Goal: Complete application form

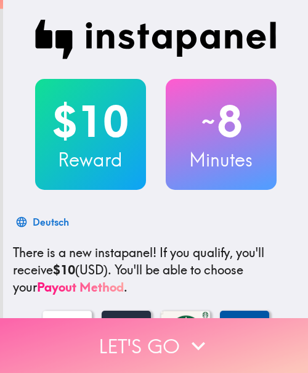
click at [147, 336] on button "Let's go" at bounding box center [154, 345] width 308 height 55
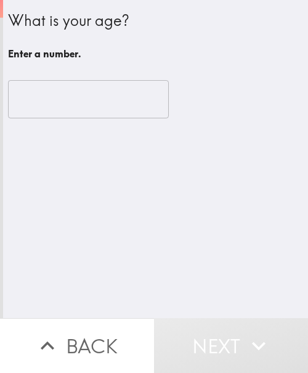
click at [69, 109] on input "number" at bounding box center [88, 99] width 161 height 38
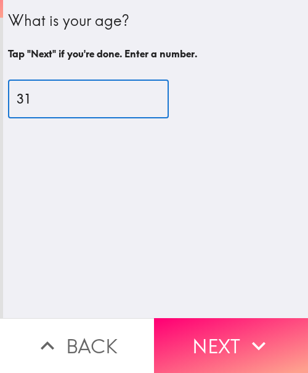
type input "31"
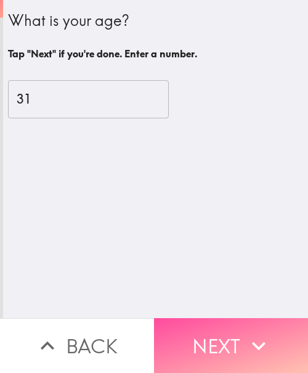
drag, startPoint x: 239, startPoint y: 327, endPoint x: 302, endPoint y: 318, distance: 63.0
click at [239, 327] on button "Next" at bounding box center [231, 345] width 154 height 55
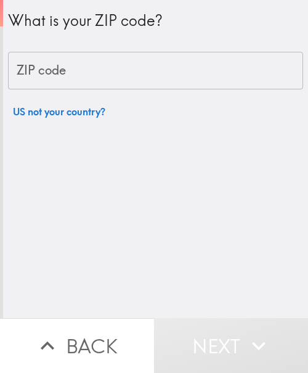
click at [161, 72] on input "ZIP code" at bounding box center [155, 71] width 295 height 38
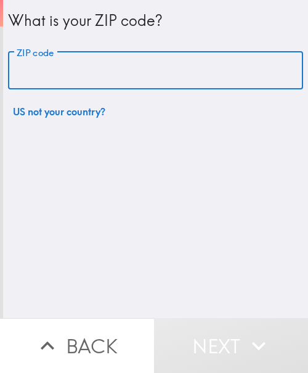
paste input "33621"
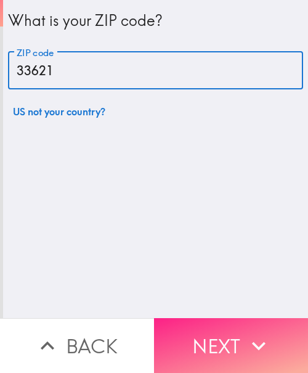
type input "33621"
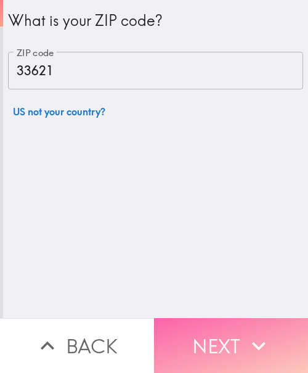
click at [218, 329] on button "Next" at bounding box center [231, 345] width 154 height 55
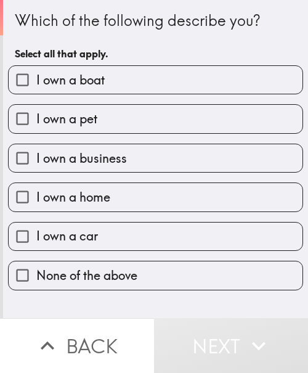
click at [126, 195] on label "I own a home" at bounding box center [156, 197] width 294 height 28
click at [36, 195] on input "I own a home" at bounding box center [23, 197] width 28 height 28
checkbox input "true"
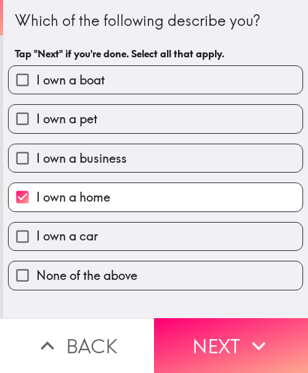
click at [109, 240] on label "I own a car" at bounding box center [156, 237] width 294 height 28
click at [36, 240] on input "I own a car" at bounding box center [23, 237] width 28 height 28
checkbox input "true"
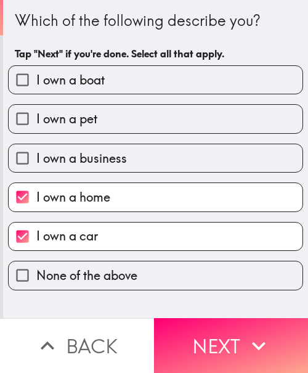
click at [105, 166] on span "I own a business" at bounding box center [81, 158] width 91 height 17
click at [36, 166] on input "I own a business" at bounding box center [23, 158] width 28 height 28
checkbox input "true"
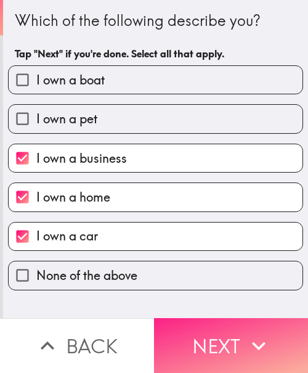
click at [200, 332] on button "Next" at bounding box center [231, 345] width 154 height 55
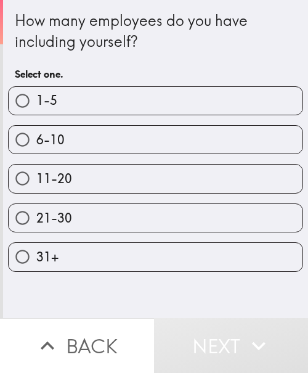
click at [146, 94] on label "1-5" at bounding box center [156, 101] width 294 height 28
click at [36, 94] on input "1-5" at bounding box center [23, 101] width 28 height 28
radio input "true"
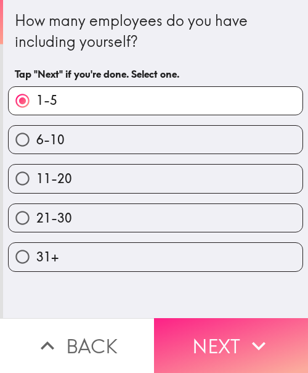
click at [215, 339] on button "Next" at bounding box center [231, 345] width 154 height 55
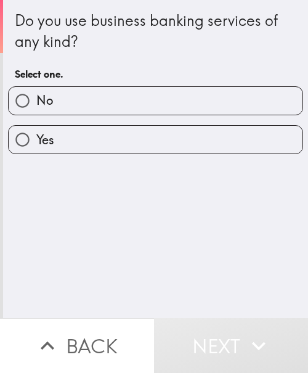
click at [138, 157] on div "Do you use business banking services of any kind? Select one. No Yes" at bounding box center [155, 159] width 305 height 318
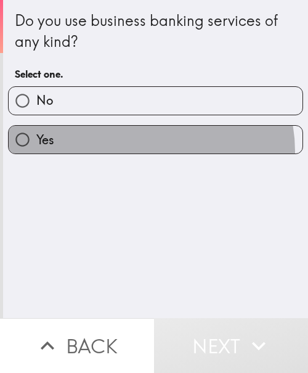
click at [132, 152] on label "Yes" at bounding box center [156, 140] width 294 height 28
click at [36, 152] on input "Yes" at bounding box center [23, 140] width 28 height 28
radio input "true"
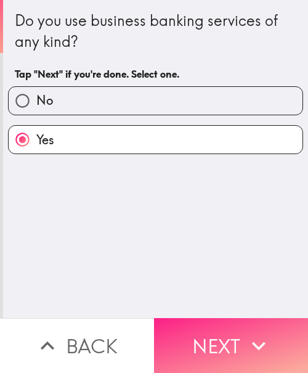
click at [252, 319] on button "Next" at bounding box center [231, 345] width 154 height 55
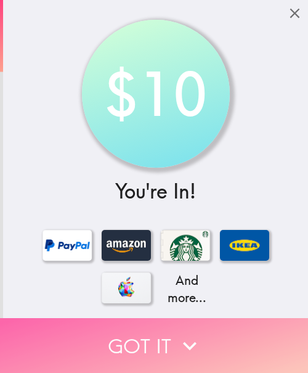
click at [194, 343] on icon "button" at bounding box center [189, 345] width 27 height 27
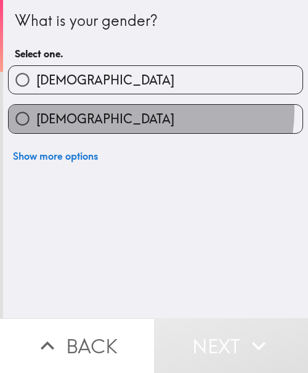
drag, startPoint x: 137, startPoint y: 110, endPoint x: 231, endPoint y: 121, distance: 94.4
click at [137, 110] on label "[DEMOGRAPHIC_DATA]" at bounding box center [156, 119] width 294 height 28
click at [36, 110] on input "[DEMOGRAPHIC_DATA]" at bounding box center [23, 119] width 28 height 28
radio input "true"
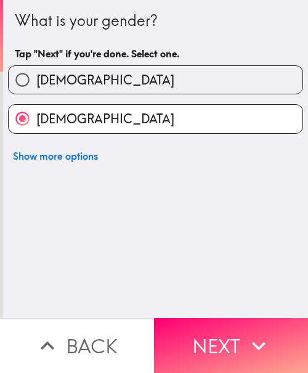
click at [195, 346] on button "Next" at bounding box center [231, 345] width 154 height 55
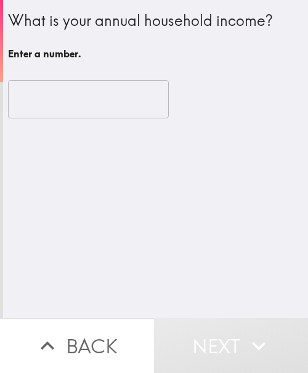
click at [62, 109] on input "number" at bounding box center [88, 99] width 161 height 38
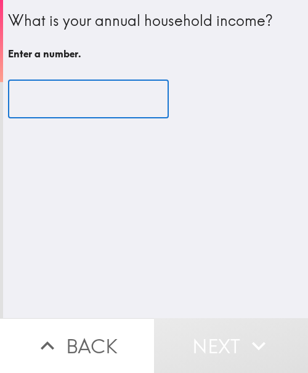
paste input "500000"
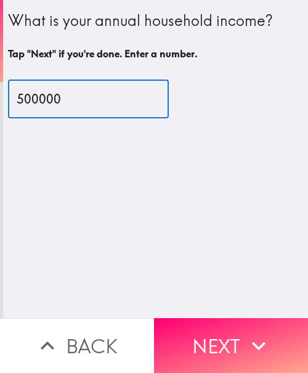
type input "500000"
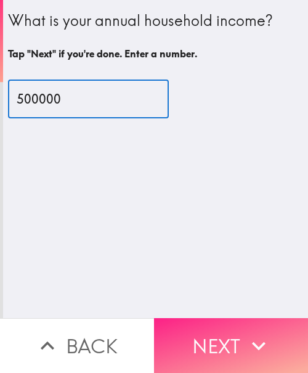
drag, startPoint x: 233, startPoint y: 336, endPoint x: 287, endPoint y: 336, distance: 53.6
click at [236, 336] on button "Next" at bounding box center [231, 345] width 154 height 55
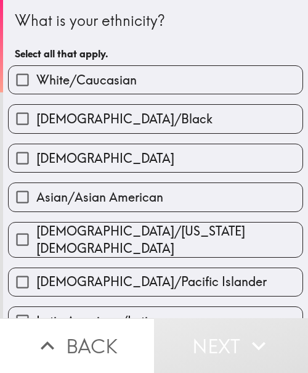
click at [127, 70] on label "White/Caucasian" at bounding box center [156, 80] width 294 height 28
click at [36, 70] on input "White/Caucasian" at bounding box center [23, 80] width 28 height 28
checkbox input "true"
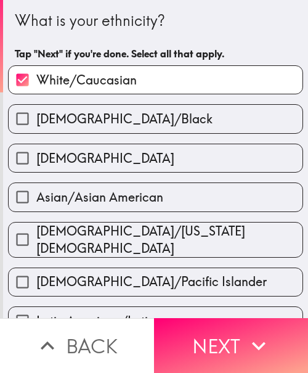
drag, startPoint x: 260, startPoint y: 330, endPoint x: 301, endPoint y: 330, distance: 41.3
click at [260, 332] on icon "button" at bounding box center [258, 345] width 27 height 27
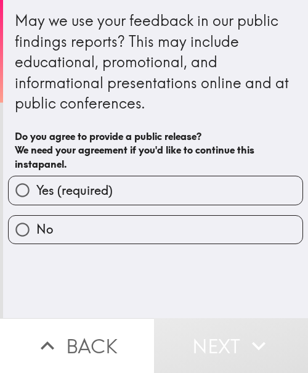
click at [115, 195] on label "Yes (required)" at bounding box center [156, 190] width 294 height 28
click at [36, 195] on input "Yes (required)" at bounding box center [23, 190] width 28 height 28
radio input "true"
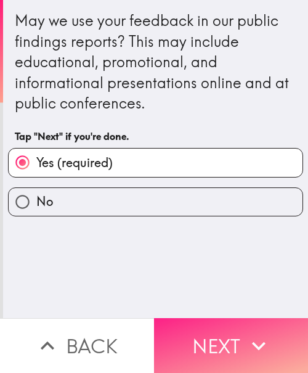
click at [208, 337] on button "Next" at bounding box center [231, 345] width 154 height 55
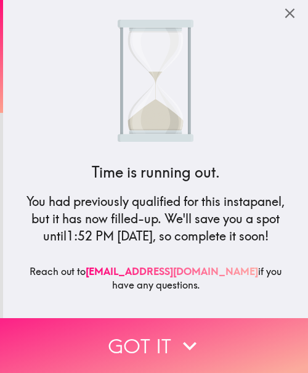
drag, startPoint x: 184, startPoint y: 338, endPoint x: 294, endPoint y: 338, distance: 109.8
click at [185, 342] on icon "button" at bounding box center [190, 346] width 14 height 9
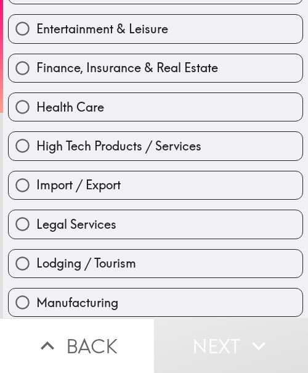
scroll to position [308, 0]
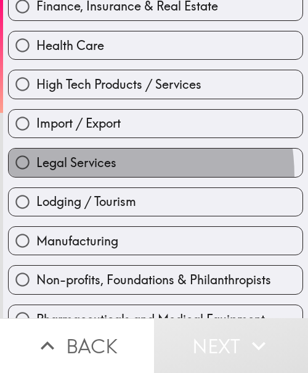
click at [81, 176] on label "Legal Services" at bounding box center [156, 163] width 294 height 28
click at [36, 176] on input "Legal Services" at bounding box center [23, 163] width 28 height 28
radio input "true"
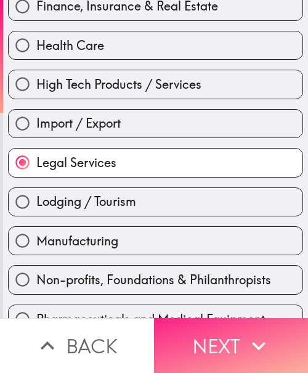
drag, startPoint x: 244, startPoint y: 309, endPoint x: 237, endPoint y: 323, distance: 15.7
click at [244, 318] on button "Next" at bounding box center [231, 345] width 154 height 55
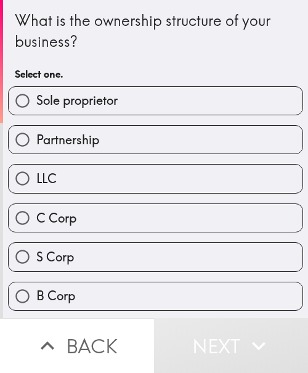
drag, startPoint x: 141, startPoint y: 94, endPoint x: 288, endPoint y: 79, distance: 148.1
click at [141, 94] on label "Sole proprietor" at bounding box center [156, 101] width 294 height 28
click at [36, 94] on input "Sole proprietor" at bounding box center [23, 101] width 28 height 28
radio input "true"
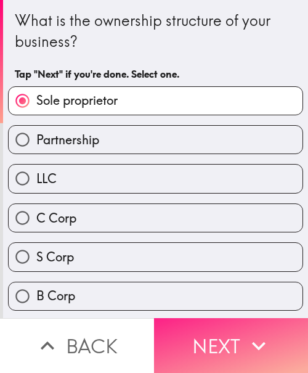
drag, startPoint x: 244, startPoint y: 345, endPoint x: 297, endPoint y: 343, distance: 53.0
click at [245, 345] on icon "button" at bounding box center [258, 345] width 27 height 27
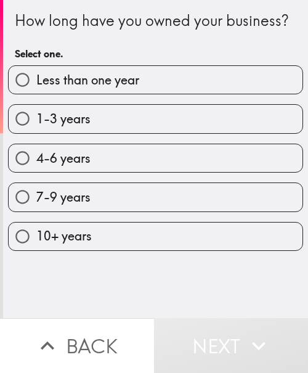
drag, startPoint x: 118, startPoint y: 181, endPoint x: 296, endPoint y: 192, distance: 178.0
click at [118, 172] on label "4-6 years" at bounding box center [156, 158] width 294 height 28
click at [36, 172] on input "4-6 years" at bounding box center [23, 158] width 28 height 28
radio input "true"
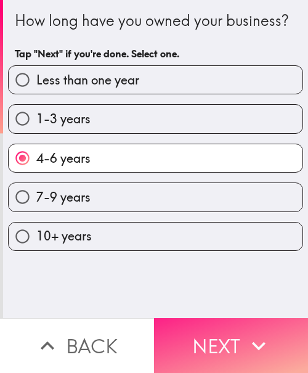
click at [210, 343] on button "Next" at bounding box center [231, 345] width 154 height 55
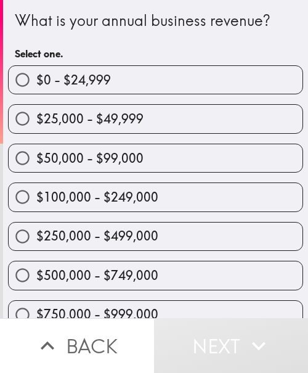
click at [221, 249] on label "$250,000 - $499,000" at bounding box center [156, 237] width 294 height 28
click at [36, 249] on input "$250,000 - $499,000" at bounding box center [23, 237] width 28 height 28
radio input "true"
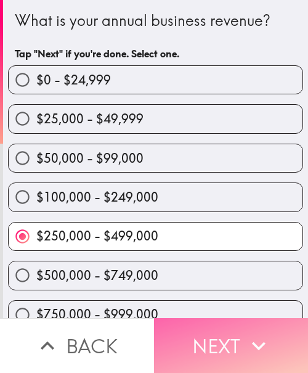
drag, startPoint x: 217, startPoint y: 337, endPoint x: 297, endPoint y: 342, distance: 79.7
click at [218, 337] on button "Next" at bounding box center [231, 345] width 154 height 55
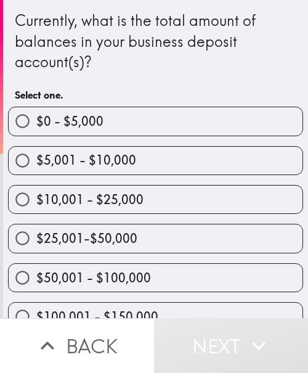
scroll to position [180, 0]
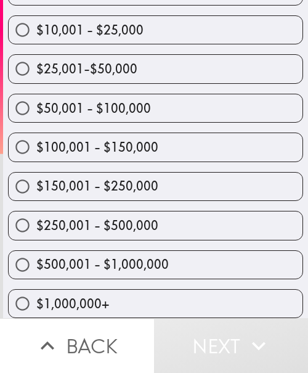
click at [155, 211] on label "$250,001 - $500,000" at bounding box center [156, 225] width 294 height 28
click at [36, 211] on input "$250,001 - $500,000" at bounding box center [23, 225] width 28 height 28
radio input "true"
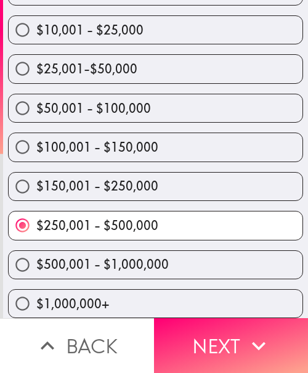
click at [173, 184] on label "$150,001 - $250,000" at bounding box center [156, 187] width 294 height 28
click at [36, 184] on input "$150,001 - $250,000" at bounding box center [23, 187] width 28 height 28
radio input "true"
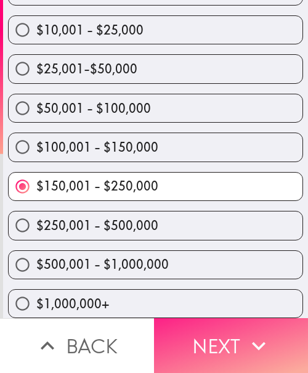
click at [250, 332] on icon "button" at bounding box center [258, 345] width 27 height 27
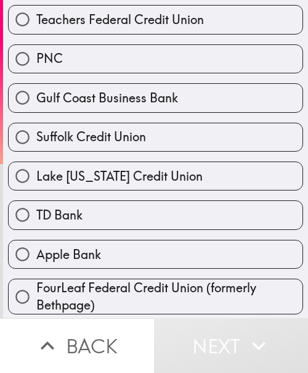
scroll to position [401, 0]
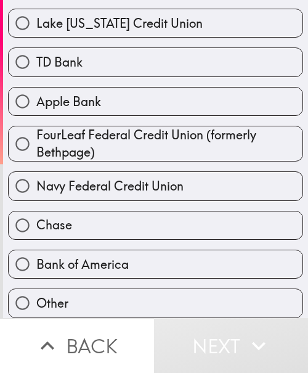
click at [89, 211] on label "Chase" at bounding box center [156, 225] width 294 height 28
click at [36, 211] on input "Chase" at bounding box center [23, 225] width 28 height 28
radio input "true"
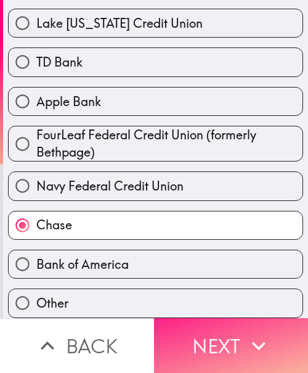
click at [215, 340] on button "Next" at bounding box center [231, 345] width 154 height 55
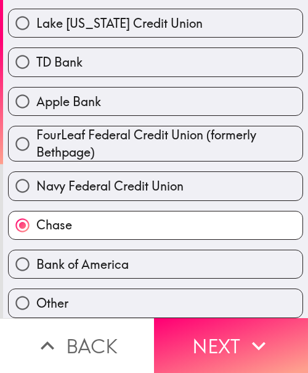
scroll to position [24, 0]
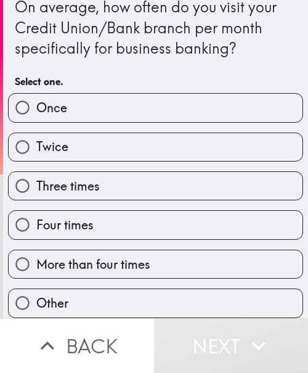
drag, startPoint x: 118, startPoint y: 131, endPoint x: 25, endPoint y: 131, distance: 93.7
click at [118, 133] on label "Twice" at bounding box center [156, 147] width 294 height 28
click at [36, 133] on input "Twice" at bounding box center [23, 147] width 28 height 28
radio input "true"
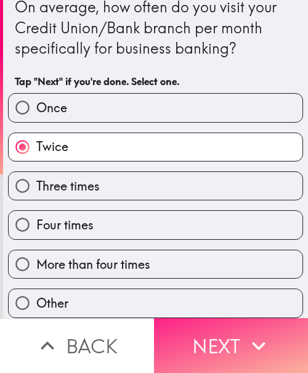
click at [292, 342] on button "Next" at bounding box center [231, 345] width 154 height 55
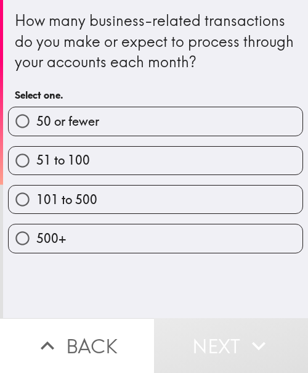
click at [185, 200] on label "101 to 500" at bounding box center [156, 200] width 294 height 28
click at [36, 200] on input "101 to 500" at bounding box center [23, 200] width 28 height 28
radio input "true"
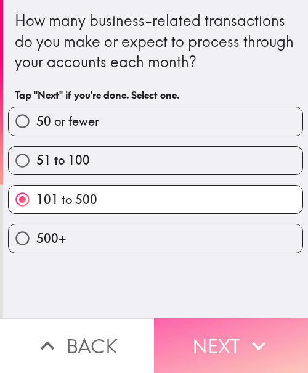
drag, startPoint x: 260, startPoint y: 334, endPoint x: 297, endPoint y: 337, distance: 37.7
click at [260, 334] on icon "button" at bounding box center [258, 345] width 27 height 27
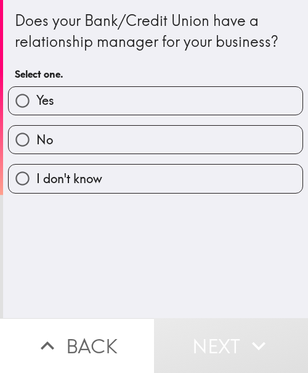
drag, startPoint x: 190, startPoint y: 97, endPoint x: 305, endPoint y: 99, distance: 114.7
click at [192, 97] on label "Yes" at bounding box center [156, 101] width 294 height 28
click at [36, 97] on input "Yes" at bounding box center [23, 101] width 28 height 28
radio input "true"
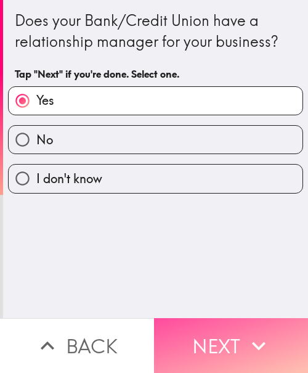
drag, startPoint x: 251, startPoint y: 330, endPoint x: 298, endPoint y: 328, distance: 47.5
click at [253, 332] on icon "button" at bounding box center [258, 345] width 27 height 27
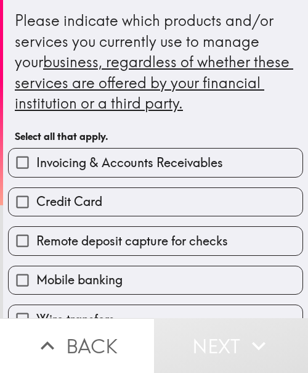
click at [96, 165] on span "Invoicing & Accounts Receivables" at bounding box center [129, 162] width 187 height 17
click at [36, 165] on input "Invoicing & Accounts Receivables" at bounding box center [23, 163] width 28 height 28
checkbox input "true"
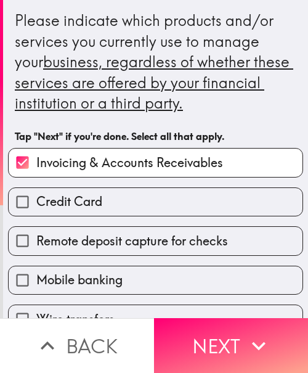
click at [109, 210] on label "Credit Card" at bounding box center [156, 202] width 294 height 28
click at [36, 210] on input "Credit Card" at bounding box center [23, 202] width 28 height 28
checkbox input "true"
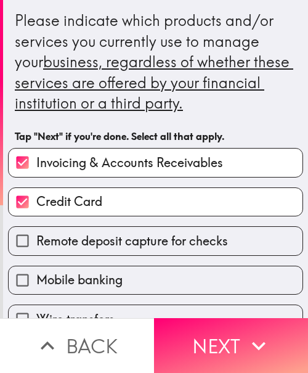
scroll to position [123, 0]
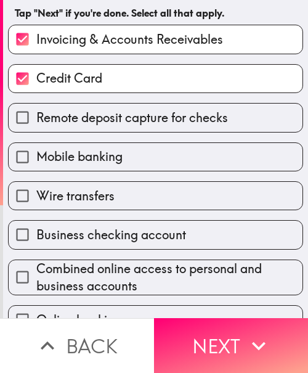
click at [78, 228] on span "Business checking account" at bounding box center [111, 234] width 150 height 17
click at [36, 228] on input "Business checking account" at bounding box center [23, 235] width 28 height 28
checkbox input "true"
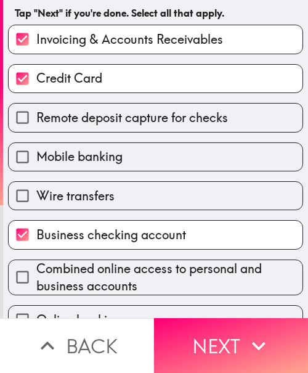
scroll to position [308, 0]
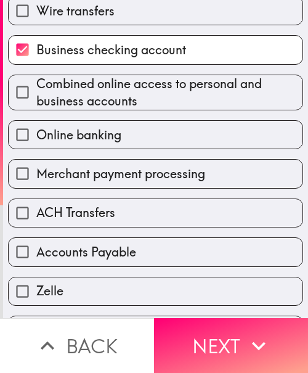
click at [92, 217] on span "ACH Transfers" at bounding box center [75, 212] width 79 height 17
click at [36, 217] on input "ACH Transfers" at bounding box center [23, 213] width 28 height 28
checkbox input "true"
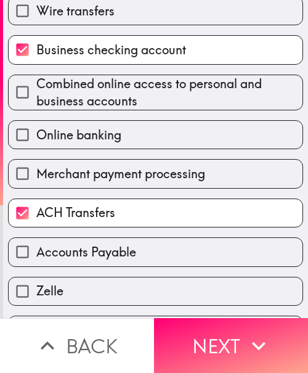
scroll to position [463, 0]
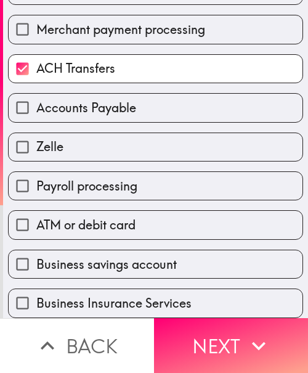
click at [115, 250] on label "Business savings account" at bounding box center [156, 264] width 294 height 28
click at [36, 250] on input "Business savings account" at bounding box center [23, 264] width 28 height 28
checkbox input "true"
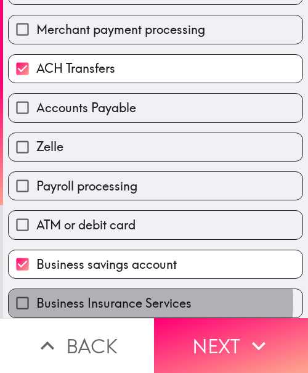
click at [102, 295] on span "Business Insurance Services" at bounding box center [113, 303] width 155 height 17
click at [36, 291] on input "Business Insurance Services" at bounding box center [23, 303] width 28 height 28
checkbox input "true"
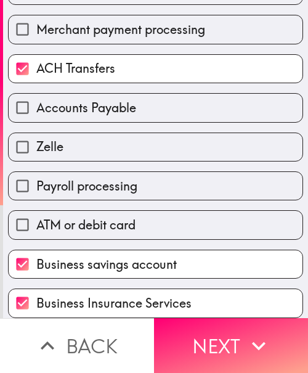
drag, startPoint x: 231, startPoint y: 340, endPoint x: 306, endPoint y: 340, distance: 75.8
click at [231, 340] on button "Next" at bounding box center [231, 345] width 154 height 55
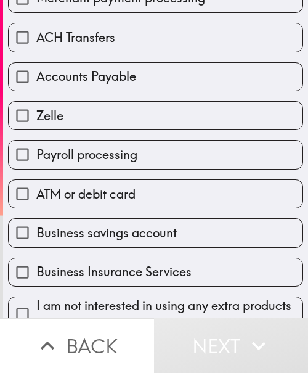
drag, startPoint x: 111, startPoint y: 110, endPoint x: 94, endPoint y: 113, distance: 17.5
click at [111, 110] on label "Zelle" at bounding box center [156, 116] width 294 height 28
click at [36, 110] on input "Zelle" at bounding box center [23, 116] width 28 height 28
checkbox input "true"
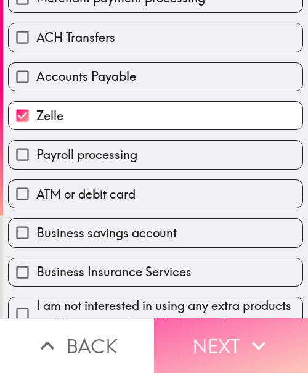
click at [211, 326] on button "Next" at bounding box center [231, 345] width 154 height 55
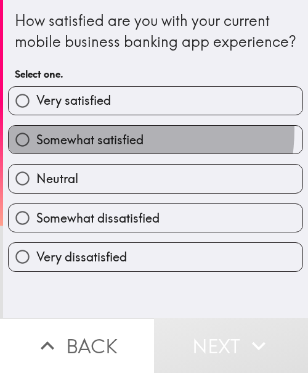
drag, startPoint x: 102, startPoint y: 150, endPoint x: 96, endPoint y: 152, distance: 6.4
click at [101, 151] on label "Somewhat satisfied" at bounding box center [156, 140] width 294 height 28
click at [36, 151] on input "Somewhat satisfied" at bounding box center [23, 140] width 28 height 28
radio input "true"
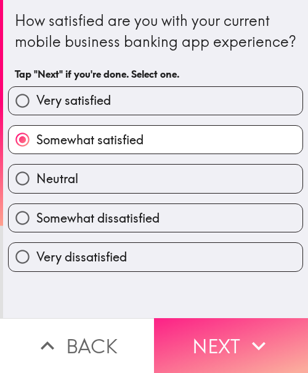
drag, startPoint x: 209, startPoint y: 340, endPoint x: 291, endPoint y: 339, distance: 82.0
click at [210, 340] on button "Next" at bounding box center [231, 345] width 154 height 55
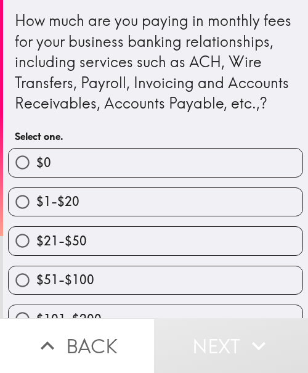
scroll to position [62, 0]
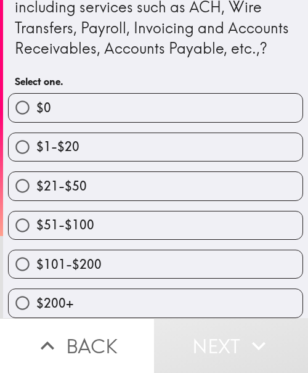
drag, startPoint x: 87, startPoint y: 245, endPoint x: 2, endPoint y: 252, distance: 84.7
click at [87, 234] on span "$51-$100" at bounding box center [65, 224] width 58 height 17
click at [36, 239] on input "$51-$100" at bounding box center [23, 225] width 28 height 28
radio input "true"
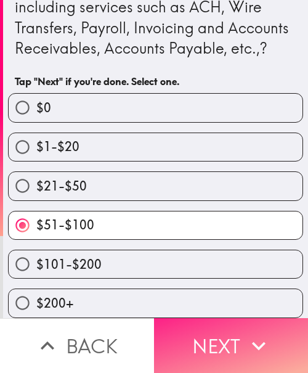
click at [247, 335] on icon "button" at bounding box center [258, 345] width 27 height 27
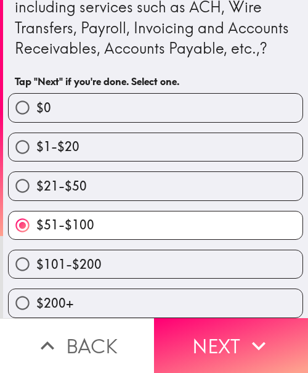
scroll to position [0, 0]
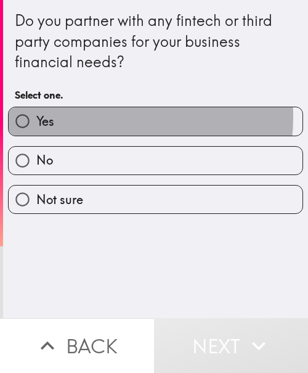
drag, startPoint x: 74, startPoint y: 116, endPoint x: 90, endPoint y: 116, distance: 16.0
click at [75, 116] on label "Yes" at bounding box center [156, 121] width 294 height 28
click at [36, 116] on input "Yes" at bounding box center [23, 121] width 28 height 28
radio input "true"
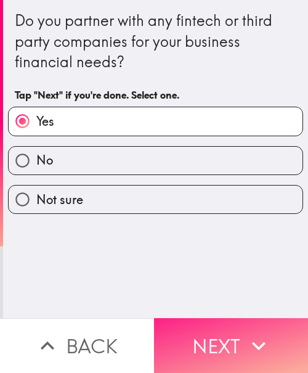
click at [197, 334] on button "Next" at bounding box center [231, 345] width 154 height 55
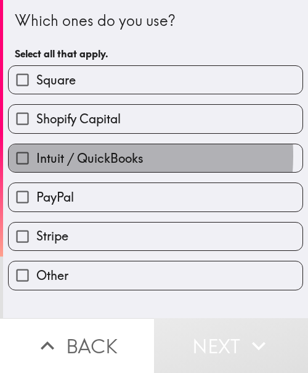
click at [59, 155] on span "Intuit / QuickBooks" at bounding box center [89, 158] width 107 height 17
click at [36, 155] on input "Intuit / QuickBooks" at bounding box center [23, 158] width 28 height 28
checkbox input "true"
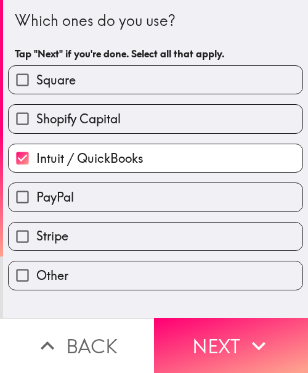
click at [59, 243] on span "Stripe" at bounding box center [52, 236] width 32 height 17
click at [36, 243] on input "Stripe" at bounding box center [23, 237] width 28 height 28
checkbox input "true"
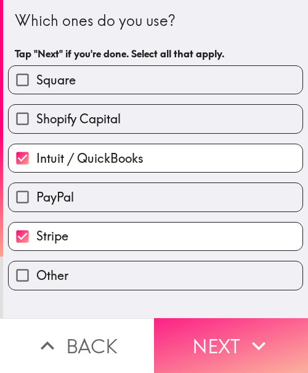
click at [230, 330] on button "Next" at bounding box center [231, 345] width 154 height 55
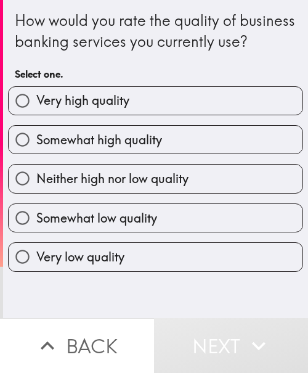
click at [184, 154] on label "Somewhat high quality" at bounding box center [156, 140] width 294 height 28
click at [36, 154] on input "Somewhat high quality" at bounding box center [23, 140] width 28 height 28
radio input "true"
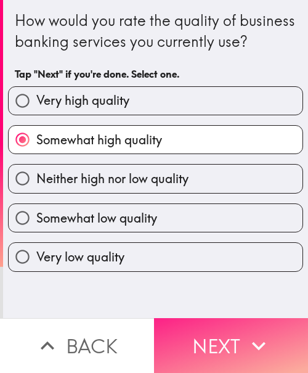
click at [184, 355] on button "Next" at bounding box center [231, 345] width 154 height 55
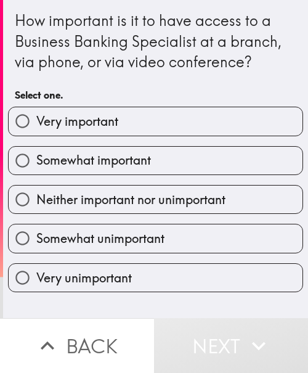
click at [56, 167] on span "Somewhat important" at bounding box center [93, 160] width 115 height 17
click at [36, 167] on input "Somewhat important" at bounding box center [23, 161] width 28 height 28
radio input "true"
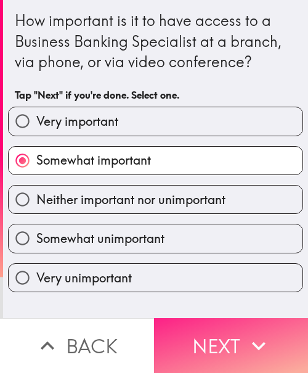
click at [258, 332] on icon "button" at bounding box center [258, 345] width 27 height 27
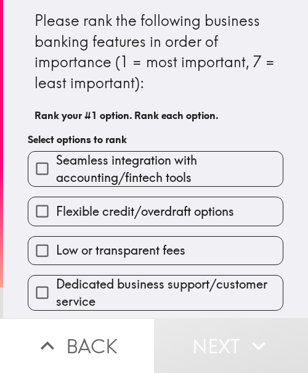
click at [101, 218] on span "Flexible credit/overdraft options" at bounding box center [145, 211] width 178 height 17
click at [56, 218] on input "Flexible credit/overdraft options" at bounding box center [42, 211] width 28 height 28
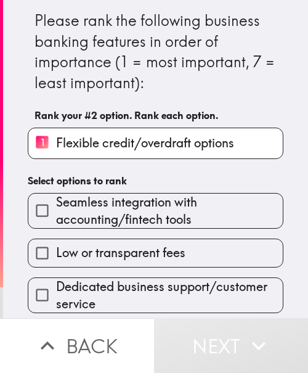
click at [110, 278] on span "Dedicated business support/customer service" at bounding box center [169, 295] width 227 height 35
click at [56, 281] on input "Dedicated business support/customer service" at bounding box center [42, 295] width 28 height 28
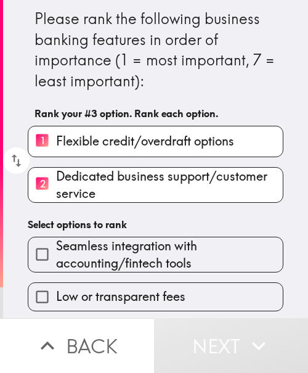
click at [107, 255] on span "Seamless integration with accounting/fintech tools" at bounding box center [169, 254] width 227 height 35
click at [56, 255] on input "Seamless integration with accounting/fintech tools" at bounding box center [42, 254] width 28 height 28
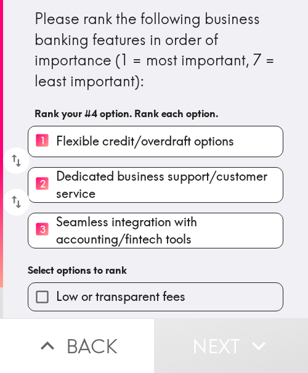
scroll to position [129, 0]
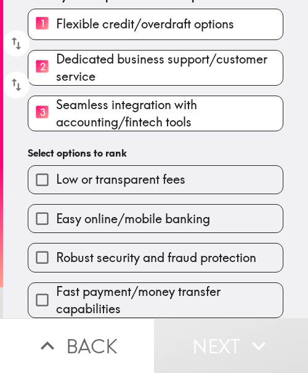
click at [125, 233] on div "Robust security and fraud protection" at bounding box center [151, 252] width 266 height 39
click at [112, 210] on span "Easy online/mobile banking" at bounding box center [133, 218] width 154 height 17
click at [56, 207] on input "Easy online/mobile banking" at bounding box center [42, 219] width 28 height 28
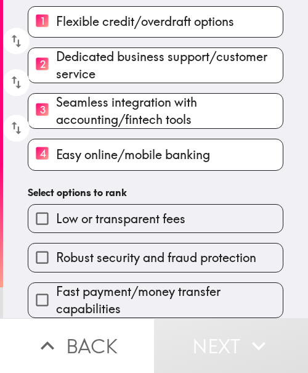
click at [97, 282] on div "Fast payment/money transfer capabilities" at bounding box center [156, 300] width 256 height 36
click at [90, 285] on span "Fast payment/money transfer capabilities" at bounding box center [169, 300] width 227 height 35
click at [56, 286] on input "Fast payment/money transfer capabilities" at bounding box center [42, 300] width 28 height 28
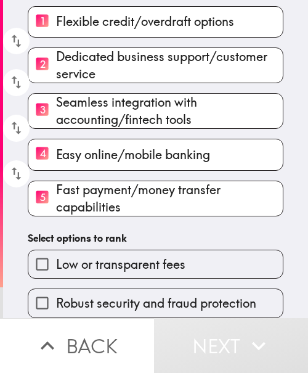
click at [105, 240] on div "Low or transparent fees" at bounding box center [151, 259] width 266 height 39
click at [112, 258] on span "Low or transparent fees" at bounding box center [120, 264] width 129 height 17
click at [56, 258] on input "Low or transparent fees" at bounding box center [42, 264] width 28 height 28
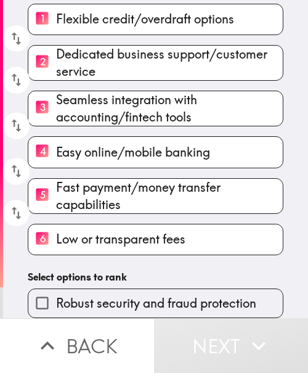
click at [118, 298] on span "Robust security and fraud protection" at bounding box center [156, 303] width 200 height 17
click at [56, 298] on input "Robust security and fraud protection" at bounding box center [42, 303] width 28 height 28
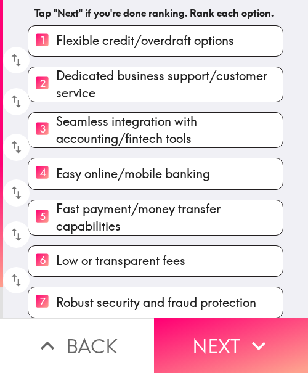
scroll to position [127, 0]
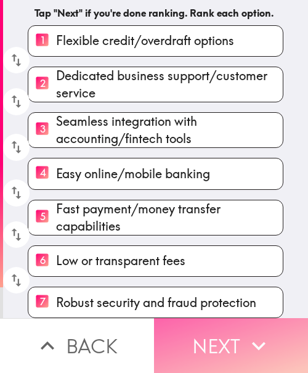
drag, startPoint x: 207, startPoint y: 347, endPoint x: 228, endPoint y: 347, distance: 21.6
click at [209, 347] on button "Next" at bounding box center [231, 345] width 154 height 55
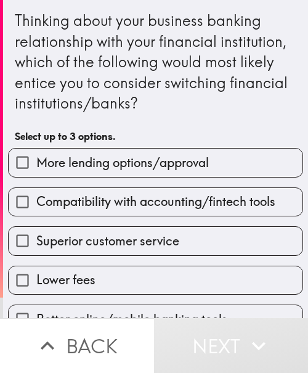
click at [104, 210] on span "Compatibility with accounting/fintech tools" at bounding box center [155, 201] width 239 height 17
click at [36, 210] on input "Compatibility with accounting/fintech tools" at bounding box center [23, 202] width 28 height 28
checkbox input "true"
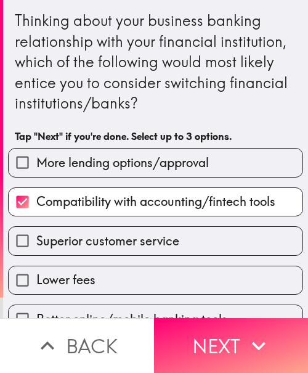
click at [120, 250] on label "Superior customer service" at bounding box center [156, 241] width 294 height 28
click at [36, 250] on input "Superior customer service" at bounding box center [23, 241] width 28 height 28
checkbox input "true"
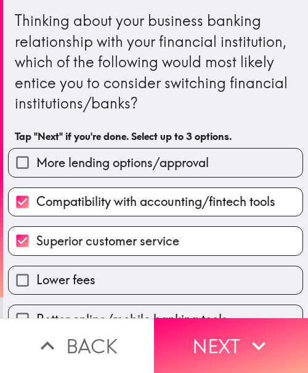
click at [119, 150] on label "More lending options/approval" at bounding box center [156, 163] width 294 height 28
click at [36, 150] on input "More lending options/approval" at bounding box center [23, 163] width 28 height 28
checkbox input "true"
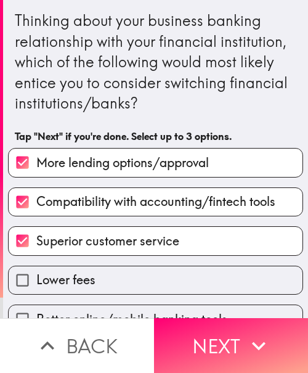
scroll to position [123, 0]
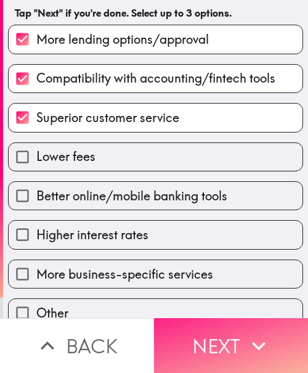
click at [231, 330] on button "Next" at bounding box center [231, 345] width 154 height 55
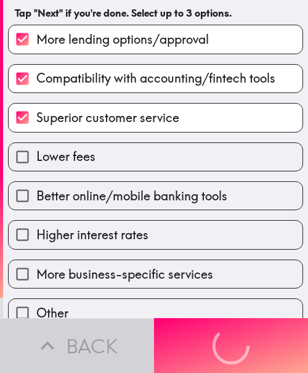
scroll to position [0, 0]
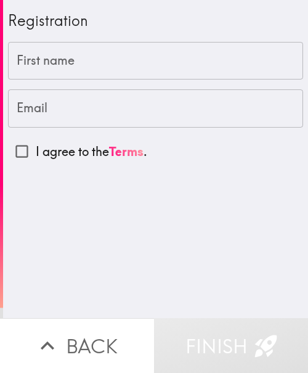
drag, startPoint x: 199, startPoint y: 59, endPoint x: 279, endPoint y: 84, distance: 84.6
click at [199, 59] on input "First name" at bounding box center [155, 61] width 295 height 38
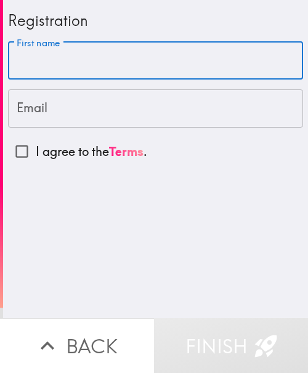
paste input "[PERSON_NAME]"
type input "[PERSON_NAME]"
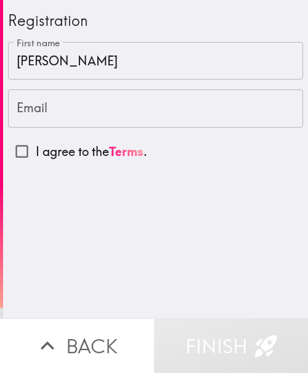
drag, startPoint x: 123, startPoint y: 104, endPoint x: 145, endPoint y: 110, distance: 22.6
click at [123, 104] on input "Email" at bounding box center [155, 108] width 295 height 38
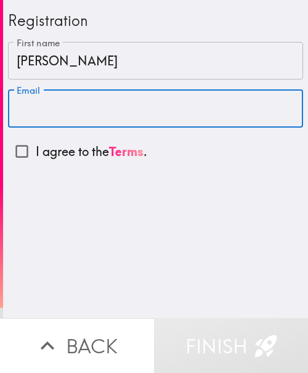
paste input "[EMAIL_ADDRESS][DOMAIN_NAME]"
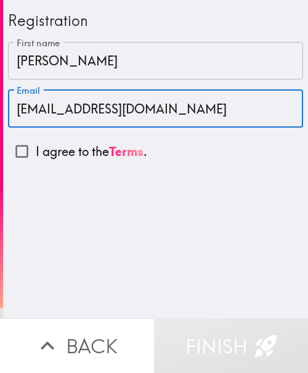
type input "[EMAIL_ADDRESS][DOMAIN_NAME]"
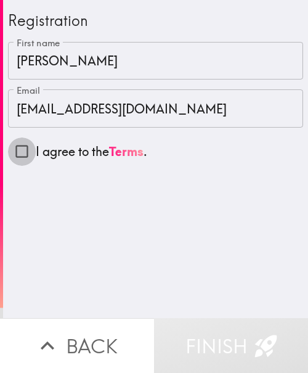
click at [28, 156] on input "I agree to the Terms ." at bounding box center [22, 151] width 28 height 28
checkbox input "true"
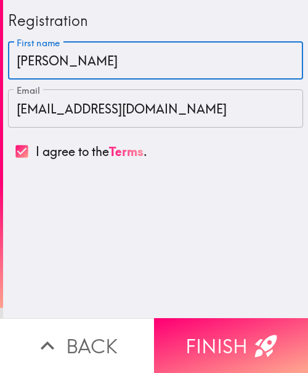
drag, startPoint x: 93, startPoint y: 61, endPoint x: 103, endPoint y: 81, distance: 22.1
click at [93, 61] on input "[PERSON_NAME]" at bounding box center [155, 61] width 295 height 38
type input "[PERSON_NAME]"
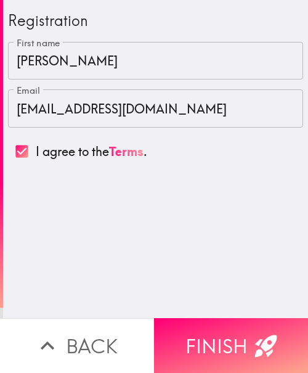
drag, startPoint x: 158, startPoint y: 233, endPoint x: 250, endPoint y: 252, distance: 93.7
click at [158, 233] on div "Registration First name [PERSON_NAME] First name Email [EMAIL_ADDRESS][DOMAIN_N…" at bounding box center [155, 159] width 305 height 318
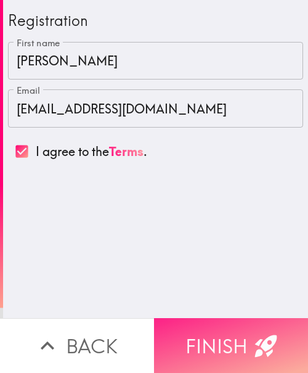
click at [236, 338] on button "Finish" at bounding box center [231, 345] width 154 height 55
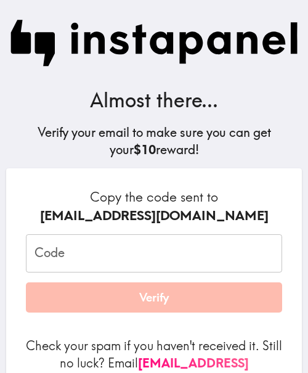
click at [112, 253] on input "Code" at bounding box center [154, 253] width 256 height 38
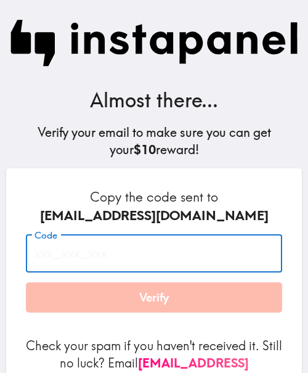
paste input "rHd_M39_u4h"
type input "rHd_M39_u4h"
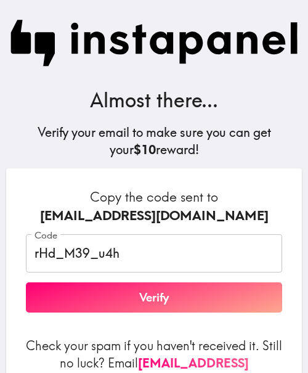
click at [234, 202] on h6 "Copy the code sent to [EMAIL_ADDRESS][DOMAIN_NAME]" at bounding box center [154, 206] width 256 height 36
click at [95, 304] on button "Verify" at bounding box center [154, 297] width 256 height 31
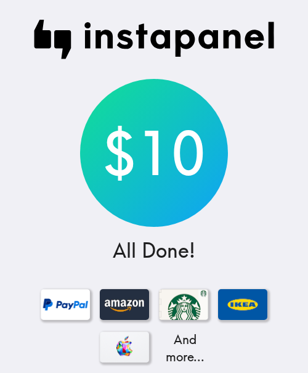
scroll to position [197, 0]
